Goal: Transaction & Acquisition: Purchase product/service

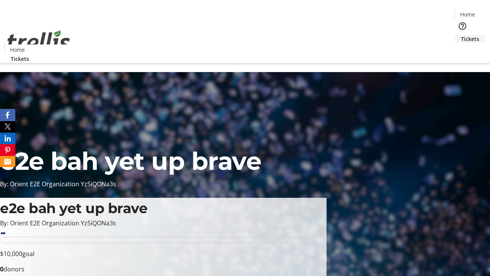
click at [461, 35] on span "Tickets" at bounding box center [470, 39] width 18 height 8
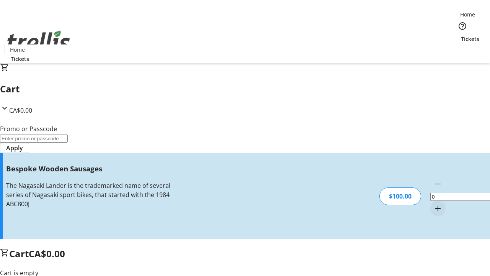
click at [434, 204] on mat-icon "Increment by one" at bounding box center [438, 208] width 9 height 9
type input "1"
type input "FREE"
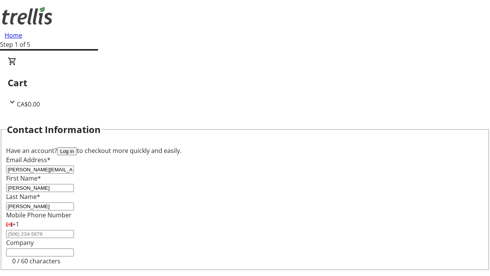
type input "[PERSON_NAME]"
